Goal: Task Accomplishment & Management: Use online tool/utility

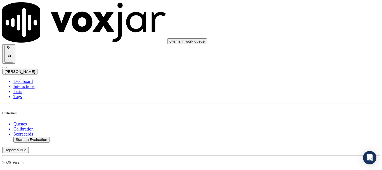
scroll to position [56, 0]
click at [38, 137] on button "Start an Evaluation" at bounding box center [31, 140] width 36 height 6
type input "20250915-124806_8145123804-all.mp3"
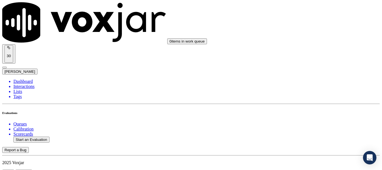
type input "lil"
type input "[DATE]T17:19"
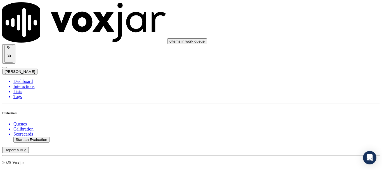
scroll to position [49, 0]
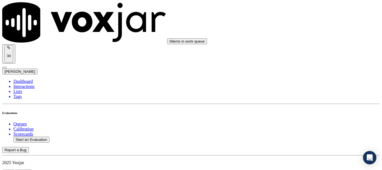
scroll to position [28, 0]
type input "[PERSON_NAME]"
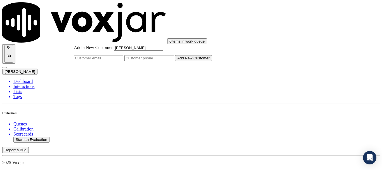
type input "[PERSON_NAME]"
click at [174, 61] on input "Add a New Customer" at bounding box center [150, 58] width 50 height 6
paste input "8145123804"
paste input "8145122179"
type input "8145123804-8145122179"
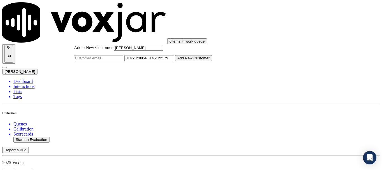
click at [212, 61] on button "Add New Customer" at bounding box center [193, 58] width 37 height 6
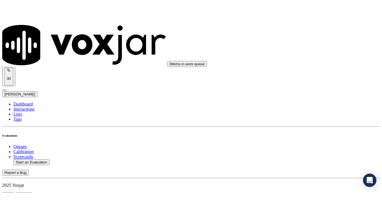
scroll to position [84, 0]
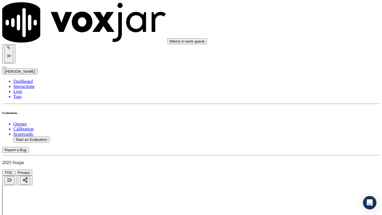
click at [308, 32] on div "Yes" at bounding box center [318, 29] width 71 height 5
click at [313, 109] on div "Yes" at bounding box center [318, 106] width 71 height 5
drag, startPoint x: 311, startPoint y: 167, endPoint x: 311, endPoint y: 172, distance: 4.8
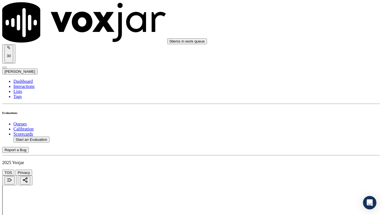
click at [309, 170] on div "Yes" at bounding box center [318, 176] width 71 height 5
click at [310, 127] on div "N/A" at bounding box center [318, 124] width 71 height 5
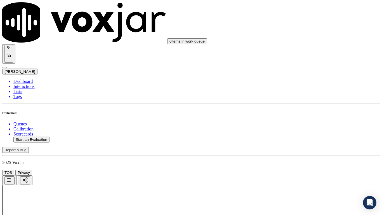
click at [298, 170] on div "N/A" at bounding box center [318, 171] width 71 height 5
click at [298, 110] on div "Yes" at bounding box center [318, 107] width 71 height 5
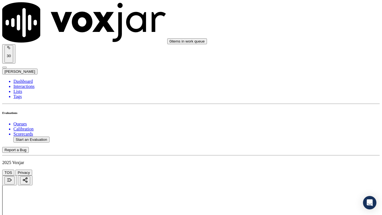
click at [305, 170] on div "Yes" at bounding box center [318, 184] width 71 height 5
click at [304, 122] on div "Yes" at bounding box center [318, 122] width 71 height 5
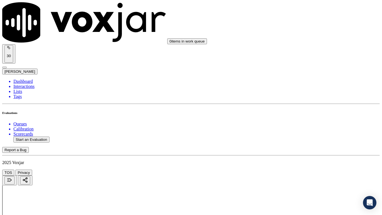
scroll to position [644, 0]
click at [300, 83] on div "Yes" at bounding box center [318, 80] width 71 height 5
click at [301, 165] on div "Yes" at bounding box center [318, 164] width 71 height 5
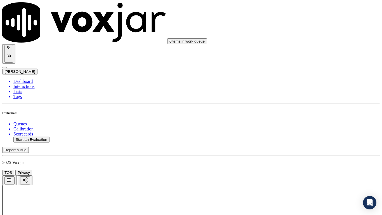
scroll to position [812, 0]
click at [301, 109] on div "Yes" at bounding box center [318, 106] width 71 height 5
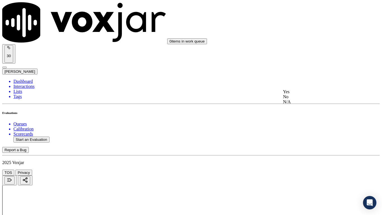
click at [303, 94] on div "Yes" at bounding box center [318, 91] width 71 height 5
click at [299, 51] on div "Yes" at bounding box center [318, 50] width 71 height 5
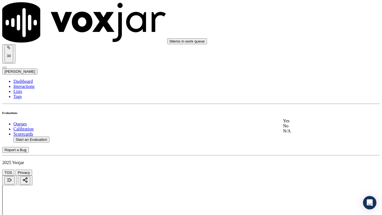
click at [310, 123] on div "Yes" at bounding box center [318, 120] width 71 height 5
click at [299, 151] on div "Yes" at bounding box center [318, 148] width 71 height 5
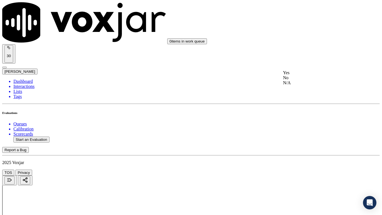
click at [303, 73] on div "Yes" at bounding box center [318, 72] width 71 height 5
click at [311, 153] on div "Yes" at bounding box center [318, 149] width 71 height 5
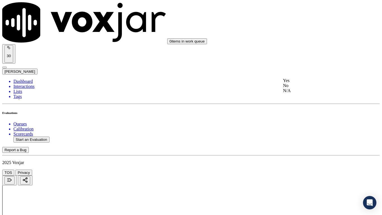
drag, startPoint x: 304, startPoint y: 83, endPoint x: 335, endPoint y: 172, distance: 93.5
click at [304, 83] on div "Yes" at bounding box center [318, 80] width 71 height 5
drag, startPoint x: 318, startPoint y: 167, endPoint x: 318, endPoint y: 175, distance: 8.4
click at [305, 170] on div "Yes" at bounding box center [318, 180] width 71 height 5
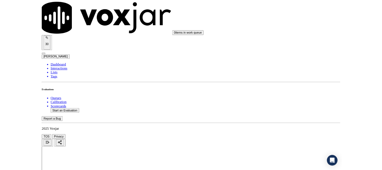
scroll to position [1548, 0]
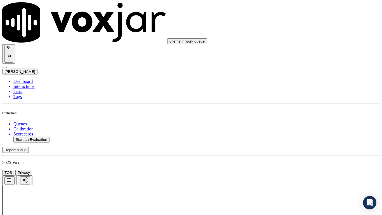
click at [303, 76] on div "Yes" at bounding box center [318, 74] width 71 height 5
drag, startPoint x: 306, startPoint y: 155, endPoint x: 303, endPoint y: 187, distance: 32.5
click at [305, 154] on div "Yes" at bounding box center [318, 151] width 71 height 5
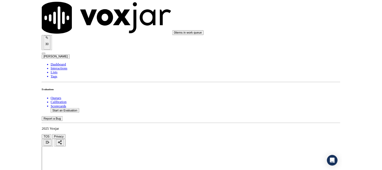
scroll to position [84, 0]
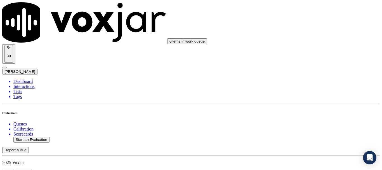
click at [44, 137] on button "Start an Evaluation" at bounding box center [31, 140] width 36 height 6
type input "20250915-114618_2157562830-all.mp3"
type input "mi"
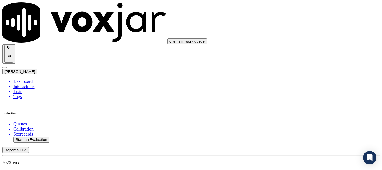
type input "[DATE]T17:52"
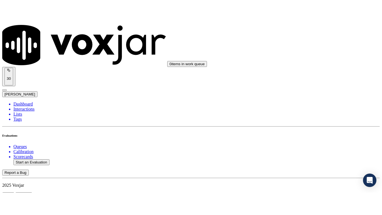
scroll to position [49, 0]
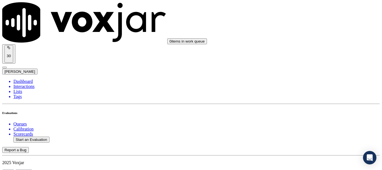
scroll to position [84, 0]
type input "[PERSON_NAME]"
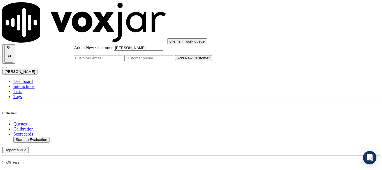
type input "[PERSON_NAME]"
click at [174, 61] on input "Add a New Customer" at bounding box center [150, 58] width 50 height 6
paste input "2157562830"
paste input "2157562821"
type input "2157562830-2157562821"
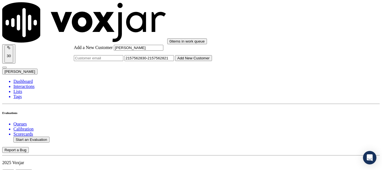
click at [212, 61] on button "Add New Customer" at bounding box center [193, 58] width 37 height 6
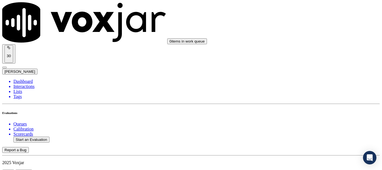
drag, startPoint x: 139, startPoint y: 59, endPoint x: 145, endPoint y: 65, distance: 8.5
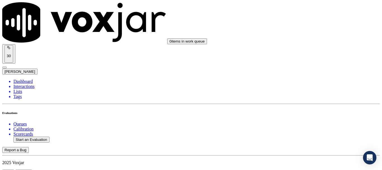
click at [309, 60] on div "Yes" at bounding box center [318, 57] width 71 height 5
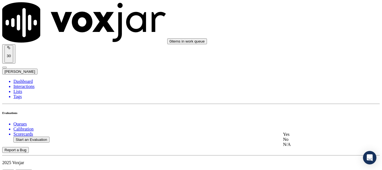
click at [301, 137] on div "Yes" at bounding box center [318, 134] width 71 height 5
click at [303, 67] on div "Yes" at bounding box center [318, 64] width 71 height 5
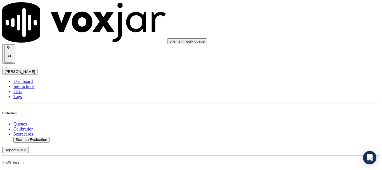
click at [305, 43] on div "N/A" at bounding box center [318, 40] width 71 height 5
click at [309, 133] on div "N/A" at bounding box center [318, 130] width 71 height 5
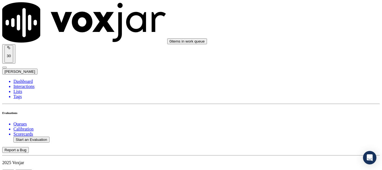
click at [304, 53] on div "Yes" at bounding box center [318, 51] width 71 height 5
click at [314, 131] on div "Yes" at bounding box center [318, 128] width 71 height 5
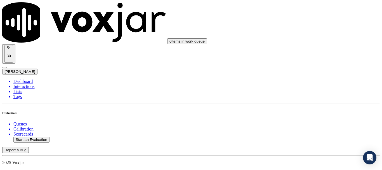
click at [308, 40] on div "Yes" at bounding box center [318, 38] width 71 height 5
click at [318, 110] on div "Yes" at bounding box center [318, 108] width 71 height 5
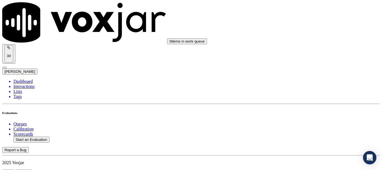
click at [310, 55] on div "Yes" at bounding box center [318, 52] width 71 height 5
click at [297, 121] on div "Yes" at bounding box center [318, 119] width 71 height 5
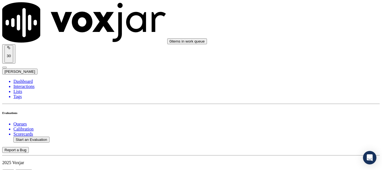
click at [311, 64] on div "Yes" at bounding box center [318, 63] width 71 height 5
click at [303, 137] on div "Yes" at bounding box center [318, 134] width 71 height 5
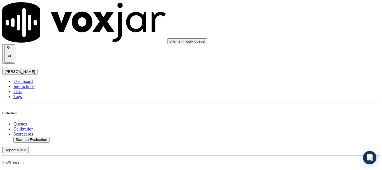
click at [306, 93] on div "Yes" at bounding box center [318, 92] width 71 height 5
click at [308, 80] on div "Yes" at bounding box center [318, 79] width 71 height 5
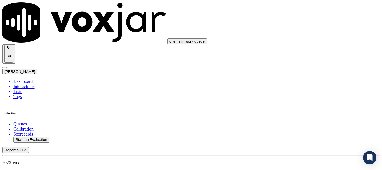
click at [302, 116] on div "Yes" at bounding box center [318, 113] width 71 height 5
click at [308, 69] on div "Yes" at bounding box center [318, 66] width 71 height 5
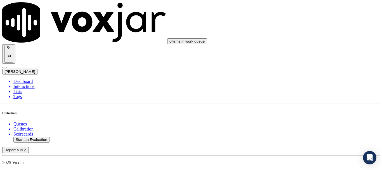
click at [307, 137] on div "Yes" at bounding box center [318, 136] width 71 height 5
click at [299, 71] on div "Yes" at bounding box center [318, 68] width 71 height 5
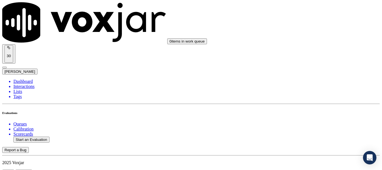
click at [308, 142] on div "Yes" at bounding box center [318, 139] width 71 height 5
click at [304, 107] on div "Yes" at bounding box center [318, 106] width 71 height 5
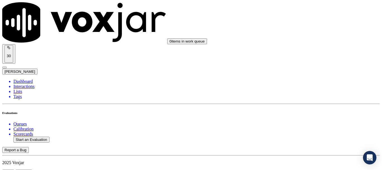
click at [42, 137] on button "Start an Evaluation" at bounding box center [31, 140] width 36 height 6
type input "20250915-114413_9178215231-all.mp3"
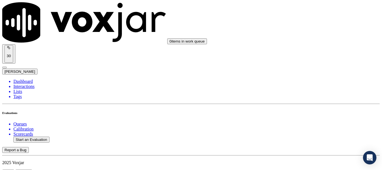
type input "n"
type input "[PERSON_NAME]"
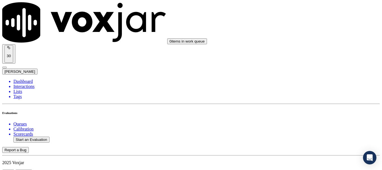
type input "[DATE]T18:17"
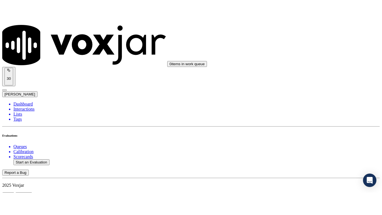
scroll to position [49, 0]
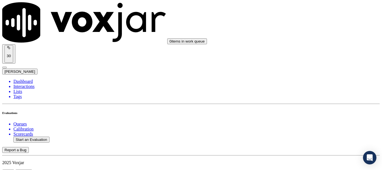
scroll to position [84, 0]
type input "[PERSON_NAME]"
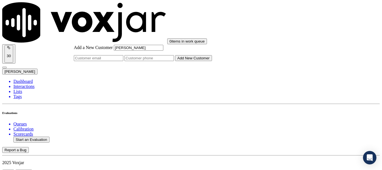
type input "[PERSON_NAME]"
drag, startPoint x: 219, startPoint y: 85, endPoint x: 222, endPoint y: 87, distance: 3.2
click at [174, 61] on input "Add a New Customer" at bounding box center [150, 58] width 50 height 6
paste input "9178215231"
paste input "6466038956"
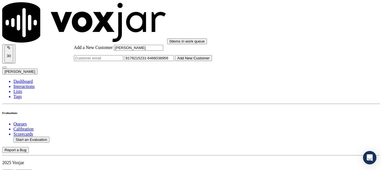
type input "9178215231-6466038956"
click at [212, 61] on button "Add New Customer" at bounding box center [193, 58] width 37 height 6
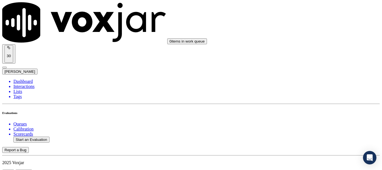
scroll to position [1594, 0]
drag, startPoint x: 310, startPoint y: 96, endPoint x: 312, endPoint y: 103, distance: 7.1
click at [311, 107] on div "Yes" at bounding box center [318, 106] width 71 height 5
click at [311, 16] on div "0 items in work queue 30 [PERSON_NAME]" at bounding box center [191, 38] width 378 height 72
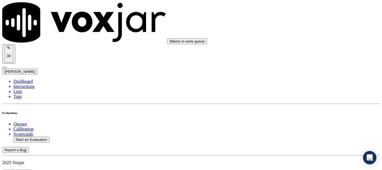
click at [310, 32] on div "Yes" at bounding box center [318, 29] width 71 height 5
click at [309, 101] on div "Yes" at bounding box center [318, 98] width 71 height 5
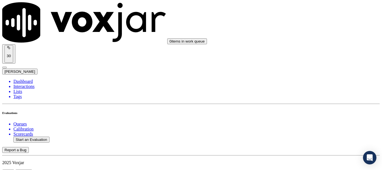
scroll to position [1314, 0]
click at [304, 141] on div "Yes" at bounding box center [318, 138] width 71 height 5
click at [310, 69] on div "Yes" at bounding box center [318, 67] width 71 height 5
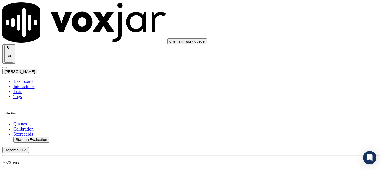
scroll to position [1230, 0]
click at [314, 77] on div "Yes" at bounding box center [318, 74] width 71 height 5
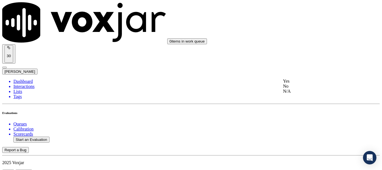
click at [316, 82] on div "Yes" at bounding box center [318, 81] width 71 height 5
click at [315, 96] on div "Yes" at bounding box center [318, 94] width 71 height 5
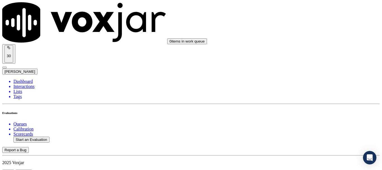
click at [316, 80] on div "Yes" at bounding box center [318, 80] width 71 height 5
click at [314, 96] on div "Yes" at bounding box center [318, 93] width 71 height 5
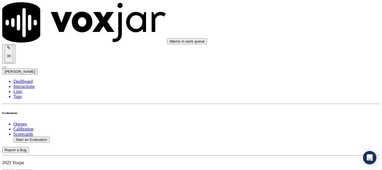
scroll to position [810, 0]
click at [311, 111] on div "Yes" at bounding box center [318, 108] width 71 height 5
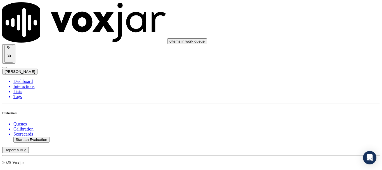
scroll to position [698, 0]
click at [311, 113] on div "Yes" at bounding box center [318, 110] width 71 height 5
click at [306, 29] on div "Yes" at bounding box center [318, 26] width 71 height 5
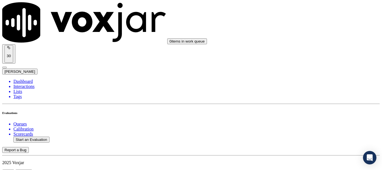
scroll to position [614, 0]
click at [303, 42] on div "Yes" at bounding box center [318, 39] width 71 height 5
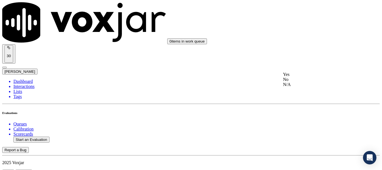
drag, startPoint x: 309, startPoint y: 68, endPoint x: 309, endPoint y: 80, distance: 11.8
click at [308, 77] on div "Yes" at bounding box center [318, 74] width 71 height 5
click at [308, 112] on div "Yes" at bounding box center [318, 109] width 71 height 5
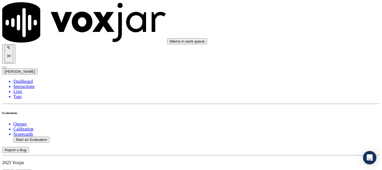
click at [308, 51] on div "N/A" at bounding box center [318, 48] width 71 height 5
click at [320, 128] on div "N/A" at bounding box center [318, 125] width 71 height 5
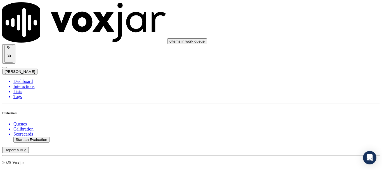
click at [307, 41] on div "Yes" at bounding box center [318, 38] width 71 height 5
click at [305, 33] on div "Yes" at bounding box center [318, 30] width 71 height 5
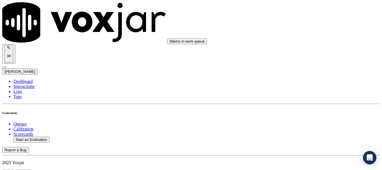
click at [321, 111] on div "Yes" at bounding box center [318, 108] width 71 height 5
click at [31, 137] on button "Start an Evaluation" at bounding box center [31, 140] width 36 height 6
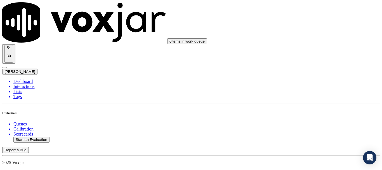
type input "20250915-152740_2159340199-all.mp3"
type input "isis"
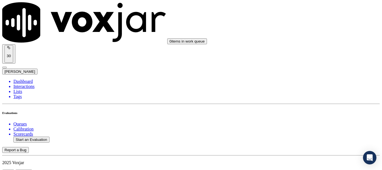
type input "[DATE]T18:38"
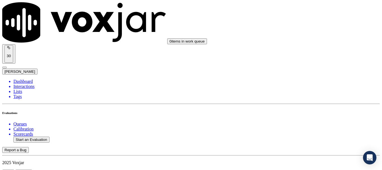
scroll to position [56, 0]
type input "[PERSON_NAME]"
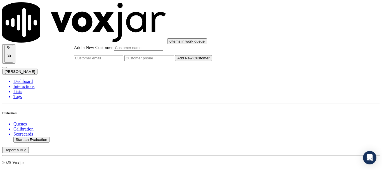
click at [174, 61] on input "Add a New Customer" at bounding box center [150, 58] width 50 height 6
paste input "2159340199"
type input "2159340199"
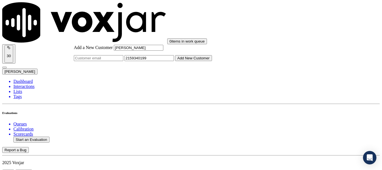
type input "[PERSON_NAME]"
click at [212, 61] on button "Add New Customer" at bounding box center [193, 58] width 37 height 6
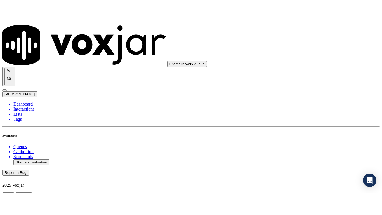
scroll to position [124, 0]
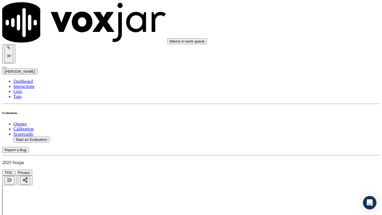
scroll to position [84, 0]
click at [309, 32] on div "Yes" at bounding box center [318, 29] width 71 height 5
click at [315, 109] on div "Yes" at bounding box center [318, 106] width 71 height 5
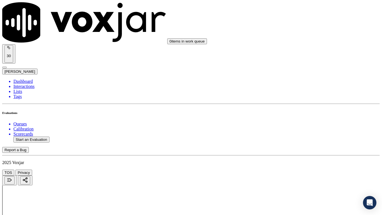
click at [310, 170] on div "Yes" at bounding box center [318, 176] width 71 height 5
click at [306, 71] on div "N/A" at bounding box center [318, 68] width 71 height 5
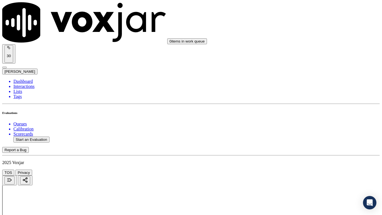
click at [316, 161] on div "N/A" at bounding box center [318, 158] width 71 height 5
click at [302, 26] on div "Yes" at bounding box center [318, 23] width 71 height 5
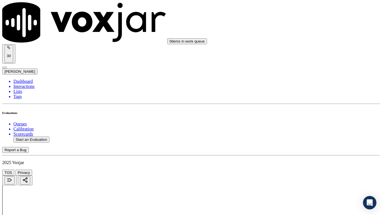
click at [312, 102] on div "Yes" at bounding box center [318, 100] width 71 height 5
click at [303, 170] on div "Yes" at bounding box center [318, 177] width 71 height 5
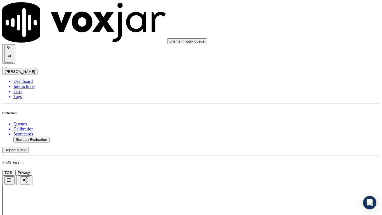
click at [299, 27] on div "Yes" at bounding box center [318, 24] width 71 height 5
click at [307, 111] on div "Yes" at bounding box center [318, 108] width 71 height 5
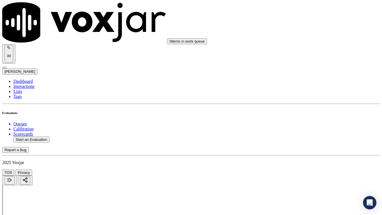
click at [304, 53] on div "Yes" at bounding box center [318, 50] width 71 height 5
click at [309, 150] on div "Yes" at bounding box center [318, 147] width 71 height 5
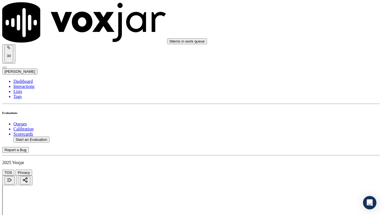
click at [306, 53] on div "Yes" at bounding box center [318, 50] width 71 height 5
click at [297, 123] on div "Yes" at bounding box center [318, 120] width 71 height 5
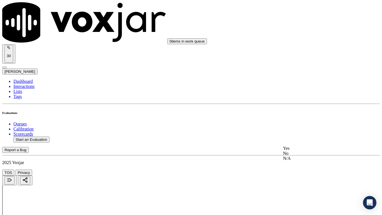
click at [299, 151] on div "Yes" at bounding box center [318, 148] width 71 height 5
click at [308, 102] on div "Yes" at bounding box center [318, 100] width 71 height 5
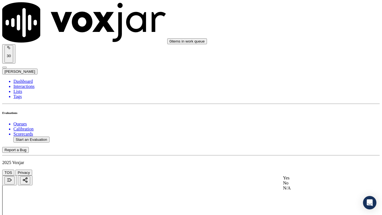
click at [306, 170] on div "Yes" at bounding box center [318, 177] width 71 height 5
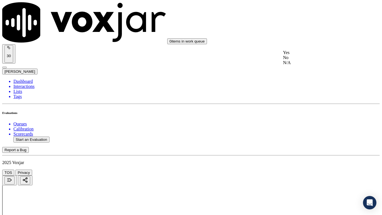
click at [308, 55] on div "Yes" at bounding box center [318, 52] width 71 height 5
click at [305, 155] on div "Yes" at bounding box center [318, 152] width 71 height 5
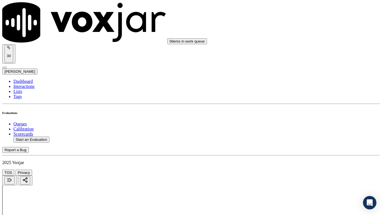
click at [308, 77] on div "Yes" at bounding box center [318, 74] width 71 height 5
click at [301, 154] on div "Yes" at bounding box center [318, 151] width 71 height 5
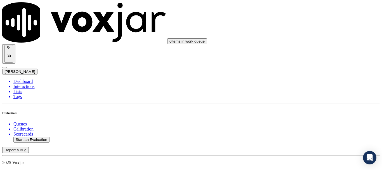
click at [44, 137] on button "Start an Evaluation" at bounding box center [31, 140] width 36 height 6
type input "20250915-155842_7242611766-all.mp3"
type input "[PERSON_NAME]"
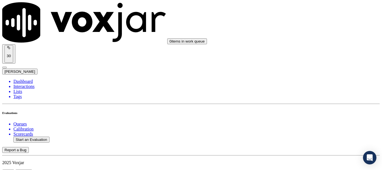
type input "[DATE]T18:53"
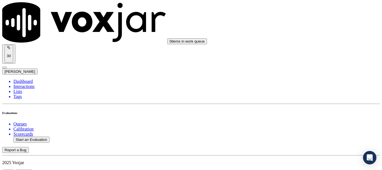
scroll to position [56, 0]
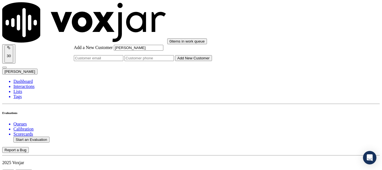
type input "[PERSON_NAME]"
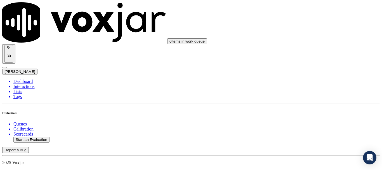
paste input "[PERSON_NAME]"
type input "[PERSON_NAME]"
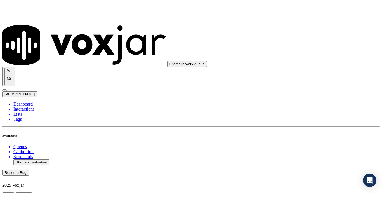
scroll to position [124, 0]
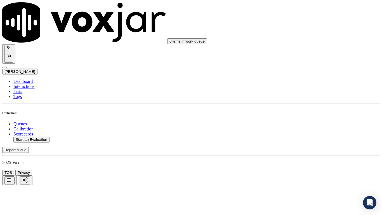
scroll to position [84, 0]
drag, startPoint x: 313, startPoint y: 18, endPoint x: 314, endPoint y: 22, distance: 4.3
click at [314, 29] on div "Yes" at bounding box center [318, 29] width 71 height 5
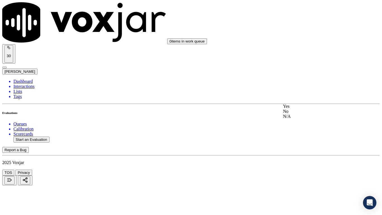
click at [315, 109] on div "Yes" at bounding box center [318, 106] width 71 height 5
drag, startPoint x: 310, startPoint y: 170, endPoint x: 312, endPoint y: 181, distance: 11.1
click at [304, 170] on div "Yes" at bounding box center [318, 176] width 71 height 5
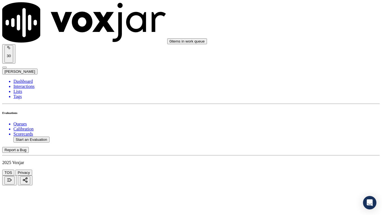
scroll to position [280, 0]
click at [309, 71] on div "N/A" at bounding box center [318, 68] width 71 height 5
click at [310, 161] on div "N/A" at bounding box center [318, 158] width 71 height 5
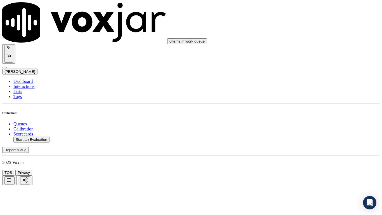
scroll to position [448, 0]
click at [310, 54] on div "Yes" at bounding box center [318, 51] width 71 height 5
click at [317, 131] on div "Yes" at bounding box center [318, 128] width 71 height 5
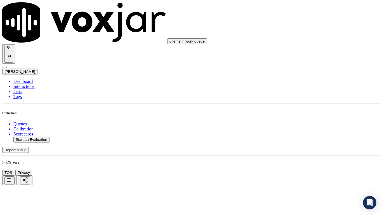
scroll to position [560, 0]
click at [314, 97] on div "Yes" at bounding box center [318, 94] width 71 height 5
click at [313, 167] on div "Yes" at bounding box center [318, 164] width 71 height 5
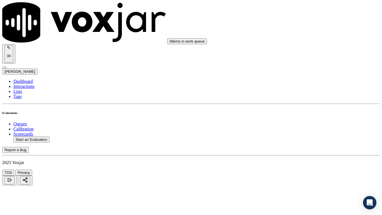
scroll to position [728, 0]
click at [311, 83] on div "Yes" at bounding box center [318, 80] width 71 height 5
click at [302, 148] on div "Yes" at bounding box center [318, 147] width 71 height 5
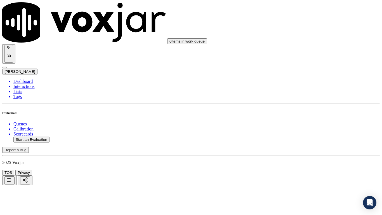
scroll to position [924, 0]
click at [307, 92] on div "Yes" at bounding box center [318, 91] width 71 height 5
click at [312, 162] on div "Yes" at bounding box center [318, 162] width 71 height 5
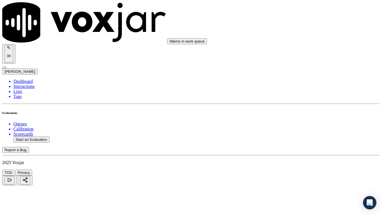
scroll to position [1119, 0]
click at [304, 39] on div "Yes" at bounding box center [318, 36] width 71 height 5
click at [302, 110] on div "Yes" at bounding box center [318, 107] width 71 height 5
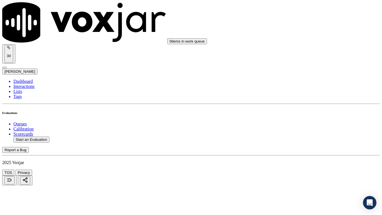
click at [299, 170] on div "Yes" at bounding box center [318, 184] width 71 height 5
click at [302, 94] on div "Yes" at bounding box center [318, 94] width 71 height 5
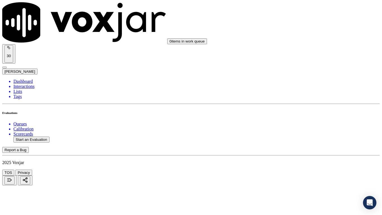
click at [301, 167] on div "Yes" at bounding box center [318, 164] width 71 height 5
drag, startPoint x: 308, startPoint y: 87, endPoint x: 308, endPoint y: 92, distance: 5.3
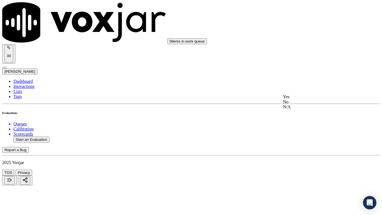
drag, startPoint x: 304, startPoint y: 100, endPoint x: 309, endPoint y: 147, distance: 47.3
click at [304, 99] on div "Yes" at bounding box center [318, 96] width 71 height 5
drag, startPoint x: 307, startPoint y: 158, endPoint x: 307, endPoint y: 162, distance: 3.6
click at [305, 170] on div "Yes" at bounding box center [318, 167] width 71 height 5
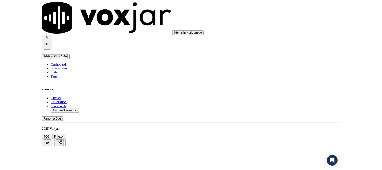
scroll to position [1548, 0]
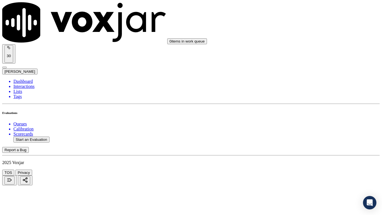
drag, startPoint x: 309, startPoint y: 141, endPoint x: 306, endPoint y: 146, distance: 5.6
click at [303, 154] on div "Yes" at bounding box center [318, 151] width 71 height 5
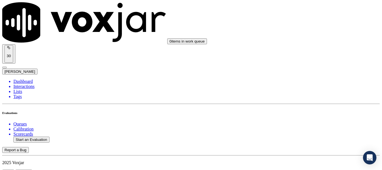
click at [42, 137] on button "Start an Evaluation" at bounding box center [31, 140] width 36 height 6
type input "20250915-134849_3023971756-all.mp3"
type input "[PERSON_NAME]"
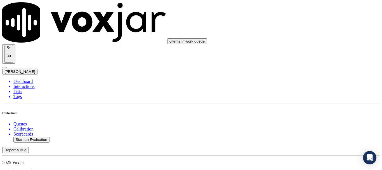
type input "[DATE]T19:06"
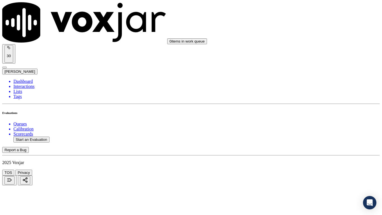
drag, startPoint x: 226, startPoint y: 196, endPoint x: 228, endPoint y: 207, distance: 11.7
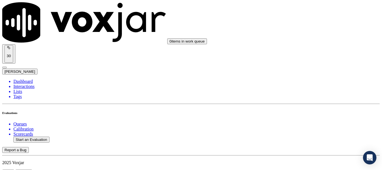
scroll to position [84, 0]
type input "[PERSON_NAME]"
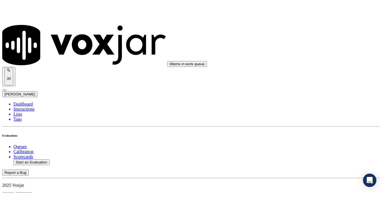
scroll to position [124, 0]
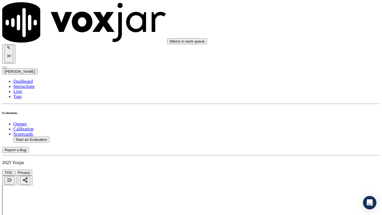
scroll to position [84, 0]
drag, startPoint x: 319, startPoint y: 35, endPoint x: 322, endPoint y: 83, distance: 48.0
click at [319, 32] on div "Yes" at bounding box center [318, 29] width 71 height 5
drag, startPoint x: 322, startPoint y: 96, endPoint x: 322, endPoint y: 100, distance: 4.0
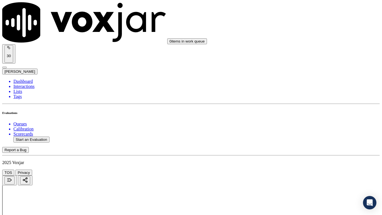
click at [320, 109] on div "Yes" at bounding box center [318, 106] width 71 height 5
click at [314, 170] on div "Yes" at bounding box center [318, 176] width 71 height 5
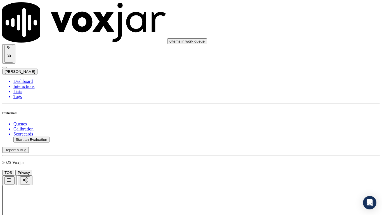
click at [308, 43] on div "N/A" at bounding box center [318, 40] width 71 height 5
drag, startPoint x: 313, startPoint y: 110, endPoint x: 313, endPoint y: 116, distance: 5.9
click at [316, 133] on div "N/A" at bounding box center [318, 130] width 71 height 5
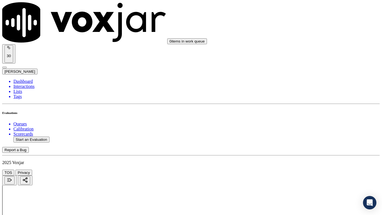
drag, startPoint x: 310, startPoint y: 179, endPoint x: 309, endPoint y: 188, distance: 8.4
click at [306, 151] on div "Yes" at bounding box center [318, 148] width 71 height 5
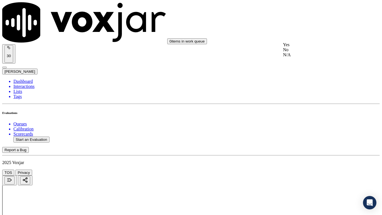
click at [311, 46] on div "Yes" at bounding box center [318, 44] width 71 height 5
drag, startPoint x: 308, startPoint y: 128, endPoint x: 317, endPoint y: 175, distance: 48.6
click at [308, 130] on div "Yes No N/A" at bounding box center [318, 127] width 71 height 15
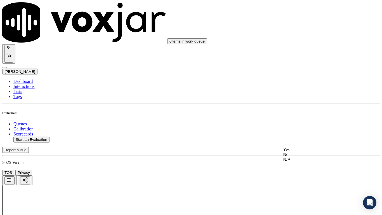
click at [305, 150] on div "Yes" at bounding box center [318, 149] width 71 height 5
click at [307, 123] on div "Yes" at bounding box center [318, 122] width 71 height 5
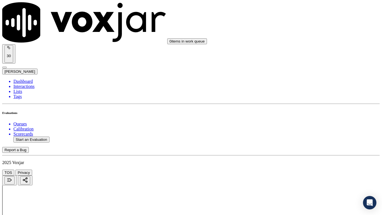
click at [302, 27] on div "Yes" at bounding box center [318, 24] width 71 height 5
click at [309, 137] on div "Yes" at bounding box center [318, 134] width 71 height 5
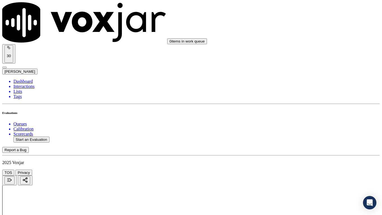
drag, startPoint x: 304, startPoint y: 27, endPoint x: 304, endPoint y: 30, distance: 3.6
click at [306, 38] on div "Yes" at bounding box center [318, 35] width 71 height 5
drag, startPoint x: 313, startPoint y: 111, endPoint x: 314, endPoint y: 120, distance: 9.6
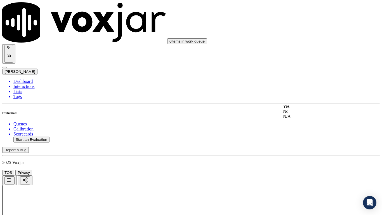
click at [313, 109] on div "Yes" at bounding box center [318, 106] width 71 height 5
drag, startPoint x: 315, startPoint y: 166, endPoint x: 314, endPoint y: 172, distance: 5.8
click at [306, 170] on div "Yes" at bounding box center [318, 176] width 71 height 5
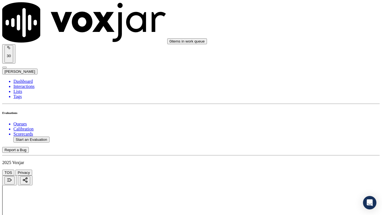
click at [307, 75] on div "Yes" at bounding box center [318, 72] width 71 height 5
click at [303, 153] on div "Yes" at bounding box center [318, 149] width 71 height 5
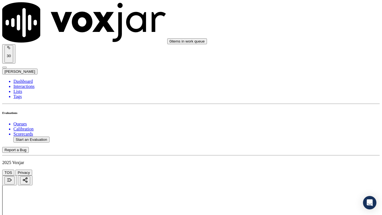
click at [304, 54] on div "Yes" at bounding box center [318, 51] width 71 height 5
click at [311, 111] on div "Yes" at bounding box center [318, 108] width 71 height 5
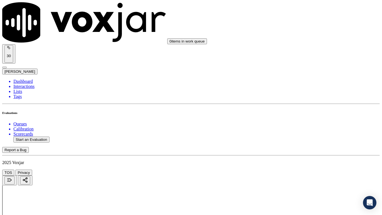
scroll to position [1539, 0]
click at [304, 86] on div "Yes" at bounding box center [318, 83] width 71 height 5
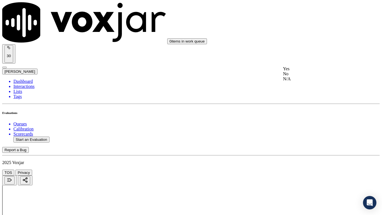
click at [304, 71] on div "Yes" at bounding box center [318, 68] width 71 height 5
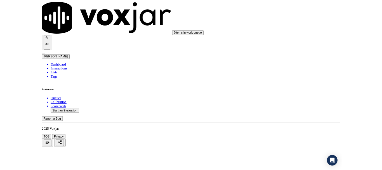
scroll to position [1548, 0]
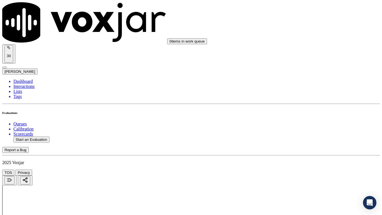
drag, startPoint x: 307, startPoint y: 140, endPoint x: 307, endPoint y: 147, distance: 6.4
click at [310, 154] on div "Yes" at bounding box center [318, 151] width 71 height 5
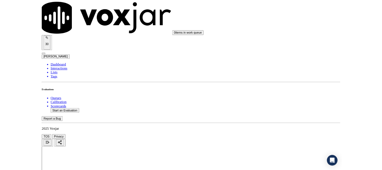
scroll to position [84, 0]
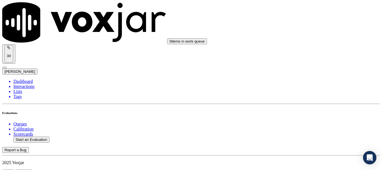
click at [42, 137] on button "Start an Evaluation" at bounding box center [31, 140] width 36 height 6
type input "20250915-114935_3474868822-all.mp3"
type input "isis"
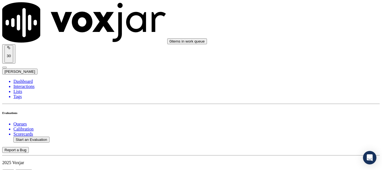
type input "[DATE]T19:23"
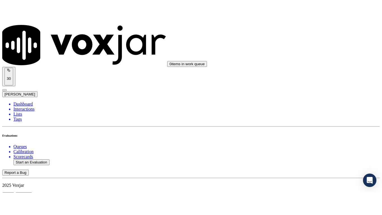
scroll to position [49, 0]
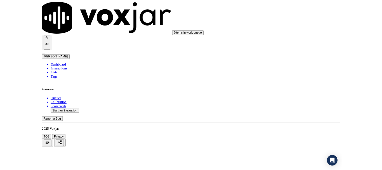
scroll to position [84, 0]
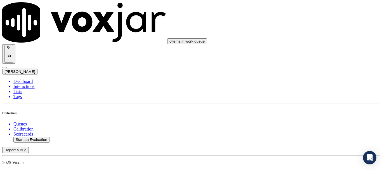
scroll to position [84, 0]
paste input "[PERSON_NAME]"
type input "[PERSON_NAME]"
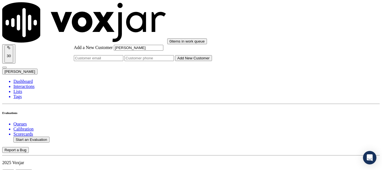
type input "[PERSON_NAME]"
click at [174, 61] on input "Add a New Customer" at bounding box center [150, 58] width 50 height 6
paste input "3474868822"
type input "3474868822"
click at [212, 61] on button "Add New Customer" at bounding box center [193, 58] width 37 height 6
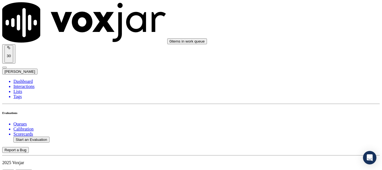
scroll to position [84, 0]
click at [318, 31] on div "Yes" at bounding box center [318, 29] width 71 height 5
click at [305, 109] on div "Yes" at bounding box center [318, 106] width 71 height 5
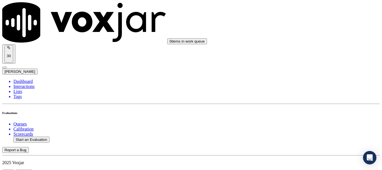
scroll to position [196, 0]
click at [311, 67] on div "Yes" at bounding box center [318, 64] width 71 height 5
drag, startPoint x: 310, startPoint y: 133, endPoint x: 306, endPoint y: 146, distance: 13.0
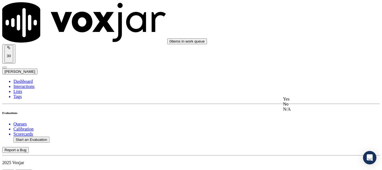
click at [305, 102] on div "Yes" at bounding box center [318, 99] width 71 height 5
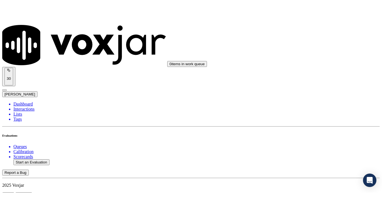
scroll to position [308, 0]
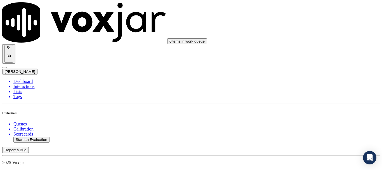
click at [309, 50] on div "N/A" at bounding box center [318, 48] width 71 height 5
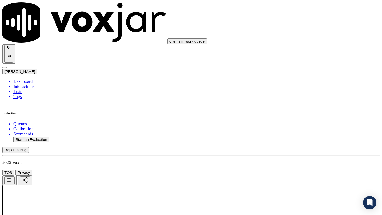
scroll to position [392, 0]
click at [308, 50] on div "N/A" at bounding box center [318, 46] width 71 height 5
drag, startPoint x: 316, startPoint y: 110, endPoint x: 308, endPoint y: 147, distance: 38.4
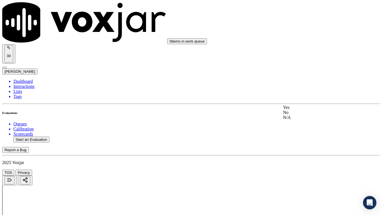
click at [316, 110] on div "Yes" at bounding box center [318, 107] width 71 height 5
click at [303, 170] on div "Yes" at bounding box center [318, 184] width 71 height 5
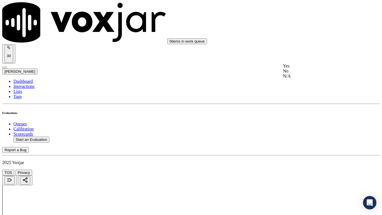
click at [306, 69] on div "Yes" at bounding box center [318, 66] width 71 height 5
click at [308, 139] on div "Yes" at bounding box center [318, 136] width 71 height 5
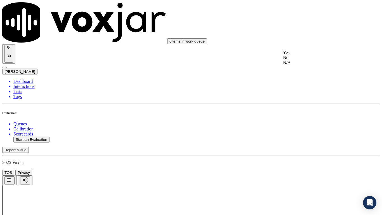
click at [307, 55] on div "Yes" at bounding box center [318, 52] width 71 height 5
click at [308, 165] on div "Yes" at bounding box center [318, 162] width 71 height 5
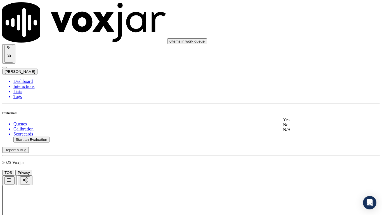
click at [312, 122] on div "Yes" at bounding box center [318, 119] width 71 height 5
click at [306, 148] on div "Yes" at bounding box center [318, 147] width 71 height 5
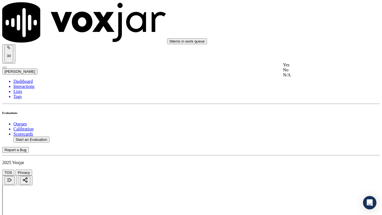
click at [310, 67] on div "Yes" at bounding box center [318, 64] width 71 height 5
click at [313, 136] on div "Yes" at bounding box center [318, 135] width 71 height 5
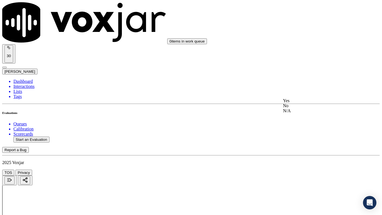
click at [311, 103] on div "Yes" at bounding box center [318, 100] width 71 height 5
drag, startPoint x: 308, startPoint y: 178, endPoint x: 307, endPoint y: 183, distance: 5.4
click at [308, 170] on div "Yes" at bounding box center [318, 177] width 71 height 5
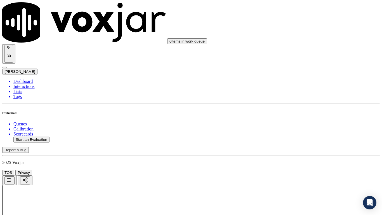
click at [309, 55] on div "Yes" at bounding box center [318, 52] width 71 height 5
click at [311, 155] on div "Yes" at bounding box center [318, 152] width 71 height 5
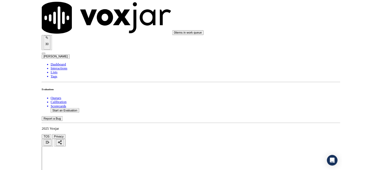
scroll to position [1539, 0]
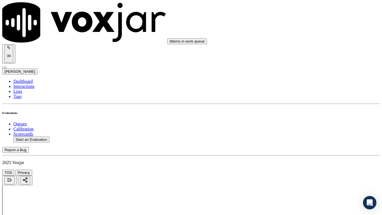
click at [311, 86] on div "Yes" at bounding box center [318, 83] width 71 height 5
click at [304, 163] on div "Yes" at bounding box center [318, 160] width 71 height 5
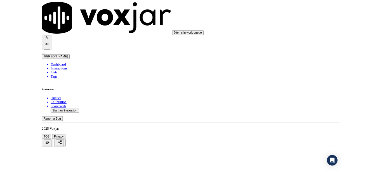
scroll to position [84, 0]
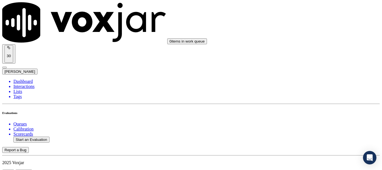
click at [37, 137] on button "Start an Evaluation" at bounding box center [31, 140] width 36 height 6
type input "20250915-122955_7163133301-all.mp3"
type input "ca"
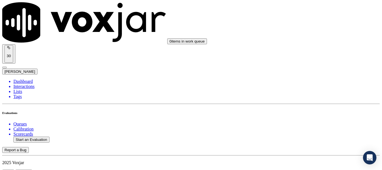
type input "[DATE]T19:33"
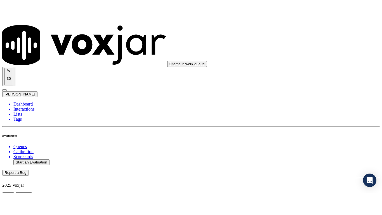
scroll to position [49, 0]
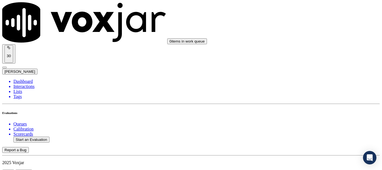
scroll to position [84, 0]
type input "[PERSON_NAME]"
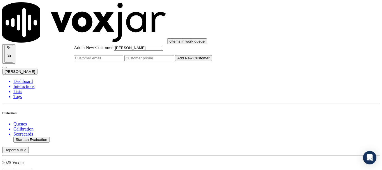
type input "[PERSON_NAME]"
click at [174, 61] on input "Add a New Customer" at bounding box center [150, 58] width 50 height 6
paste input "7163133301"
type input "7163133301"
click at [212, 61] on button "Add New Customer" at bounding box center [193, 58] width 37 height 6
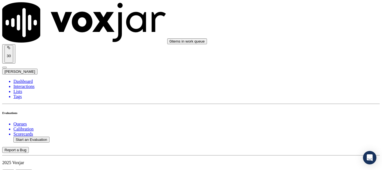
drag, startPoint x: 299, startPoint y: 90, endPoint x: 294, endPoint y: 105, distance: 15.2
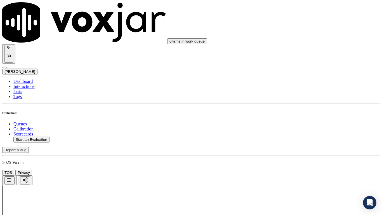
scroll to position [84, 0]
click at [310, 30] on div "Yes" at bounding box center [318, 29] width 71 height 5
click at [314, 109] on div "Yes" at bounding box center [318, 106] width 71 height 5
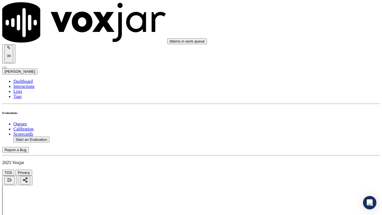
click at [308, 170] on div "Yes" at bounding box center [318, 176] width 71 height 5
click at [308, 99] on div "N/A" at bounding box center [318, 96] width 71 height 5
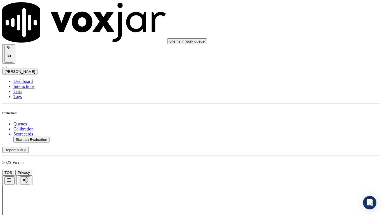
click at [313, 170] on div "N/A" at bounding box center [318, 186] width 71 height 5
drag, startPoint x: 301, startPoint y: 43, endPoint x: 303, endPoint y: 46, distance: 3.8
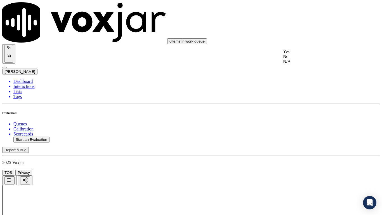
click at [304, 53] on div "Yes" at bounding box center [318, 51] width 71 height 5
click at [314, 131] on div "Yes" at bounding box center [318, 128] width 71 height 5
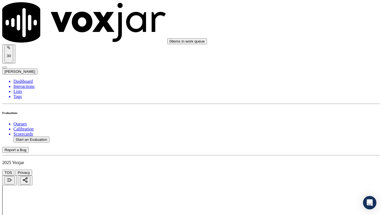
click at [308, 97] on div "Yes" at bounding box center [318, 94] width 71 height 5
click at [308, 167] on div "Yes" at bounding box center [318, 164] width 71 height 5
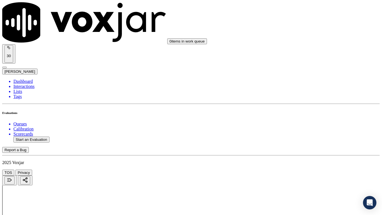
click at [306, 165] on div "Yes" at bounding box center [318, 162] width 71 height 5
drag, startPoint x: 308, startPoint y: 140, endPoint x: 307, endPoint y: 144, distance: 4.0
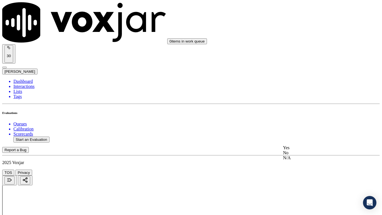
click at [307, 150] on div "Yes" at bounding box center [318, 147] width 71 height 5
click at [300, 80] on div "Yes" at bounding box center [318, 78] width 71 height 5
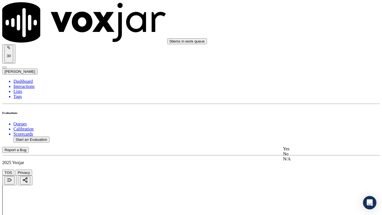
click at [305, 150] on div "Yes" at bounding box center [318, 148] width 71 height 5
click at [298, 110] on div "Yes" at bounding box center [318, 107] width 71 height 5
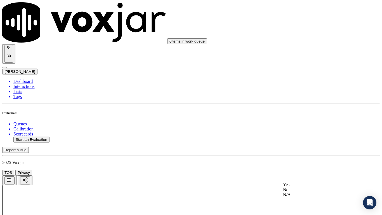
click at [308, 170] on div "Yes" at bounding box center [318, 184] width 71 height 5
click at [297, 97] on div "Yes" at bounding box center [318, 94] width 71 height 5
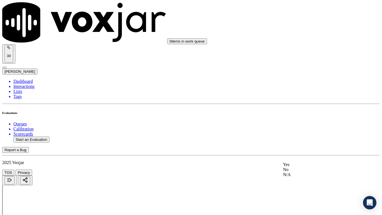
click at [302, 167] on div "Yes" at bounding box center [318, 164] width 71 height 5
click at [299, 126] on div "Yes" at bounding box center [318, 124] width 71 height 5
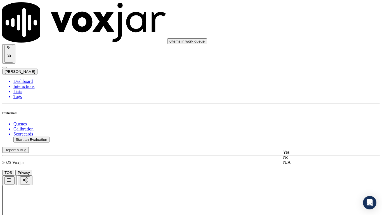
click at [302, 155] on div "Yes" at bounding box center [318, 152] width 71 height 5
click at [307, 154] on div "Yes" at bounding box center [318, 151] width 71 height 5
drag, startPoint x: 295, startPoint y: 196, endPoint x: 294, endPoint y: 201, distance: 6.0
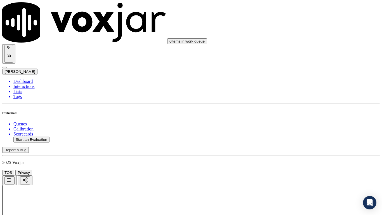
click at [314, 130] on div "Yes" at bounding box center [319, 127] width 70 height 5
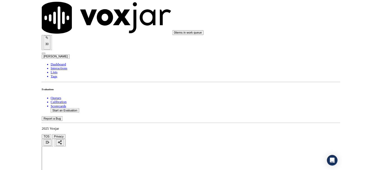
scroll to position [1548, 0]
